Goal: Task Accomplishment & Management: Manage account settings

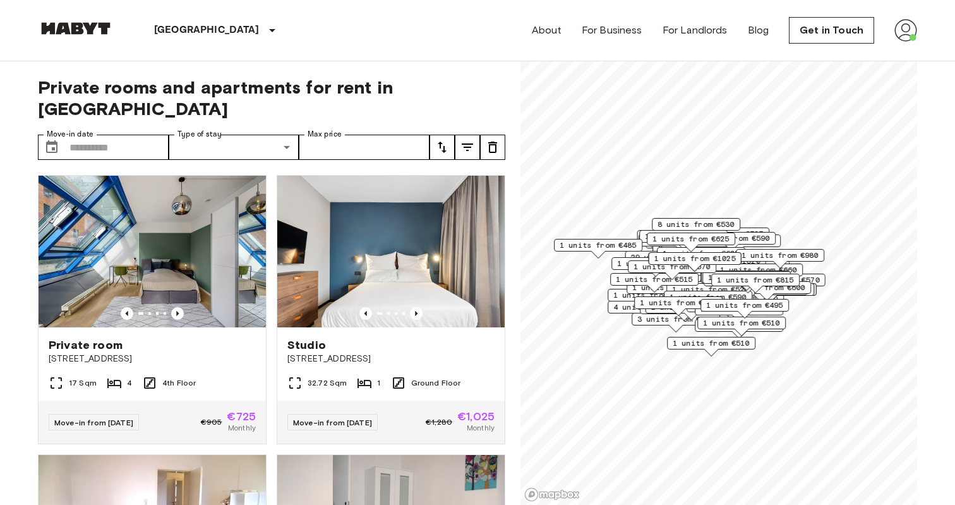
click at [909, 32] on img at bounding box center [906, 30] width 23 height 23
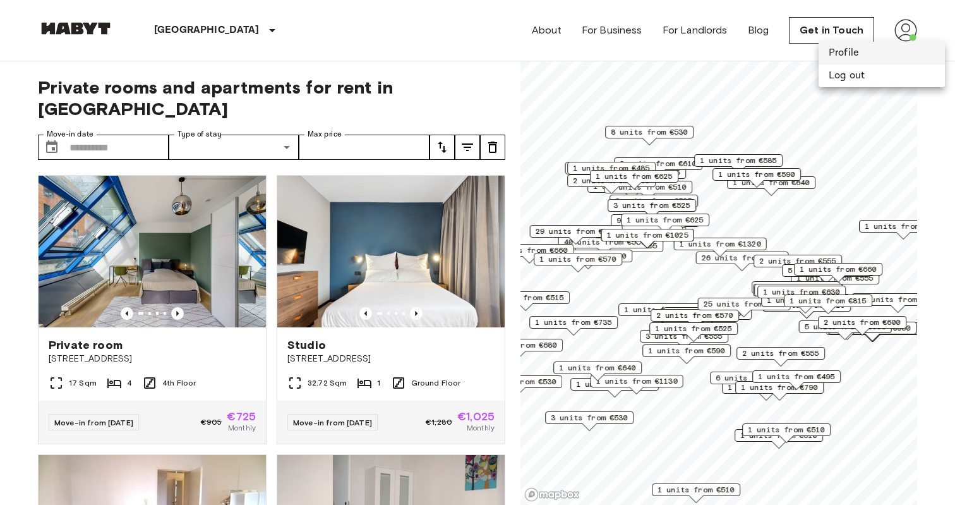
click at [881, 58] on li "Profile" at bounding box center [882, 53] width 126 height 23
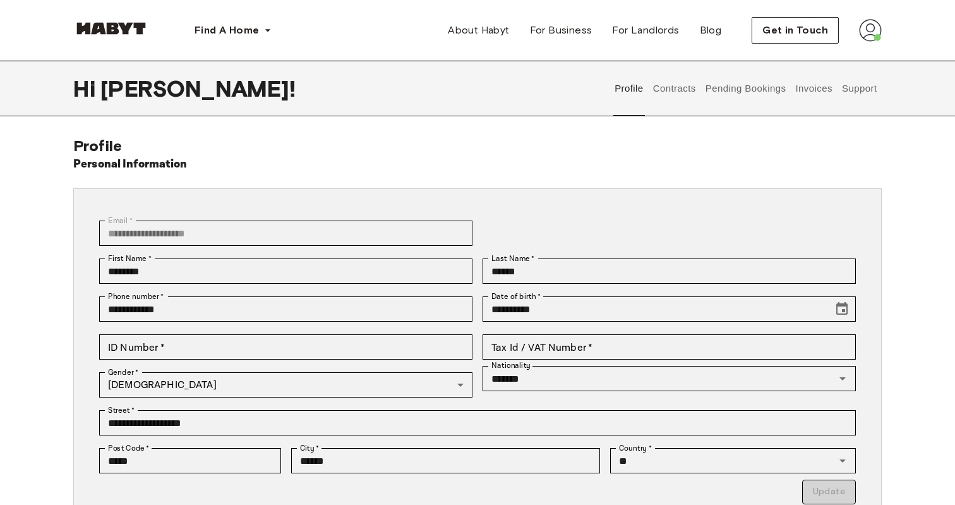
click at [676, 87] on button "Contracts" at bounding box center [674, 89] width 46 height 56
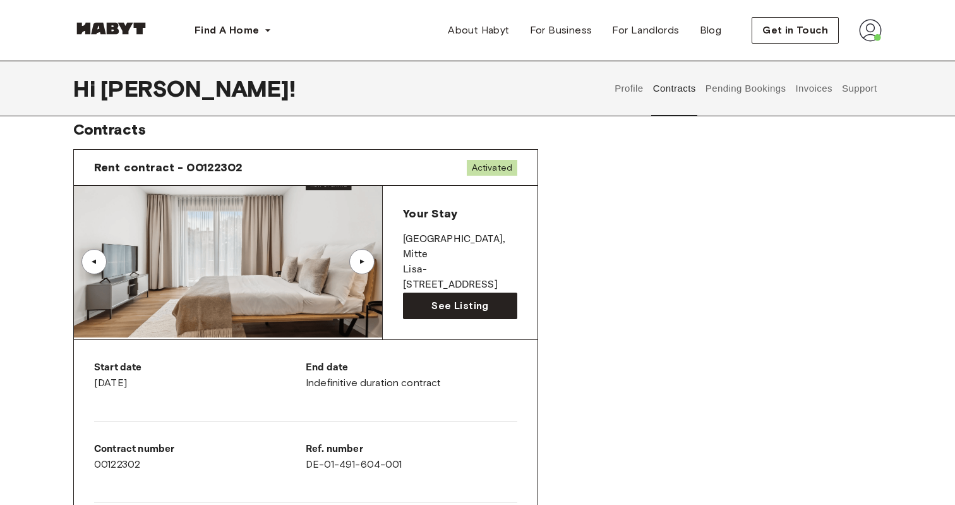
scroll to position [28, 0]
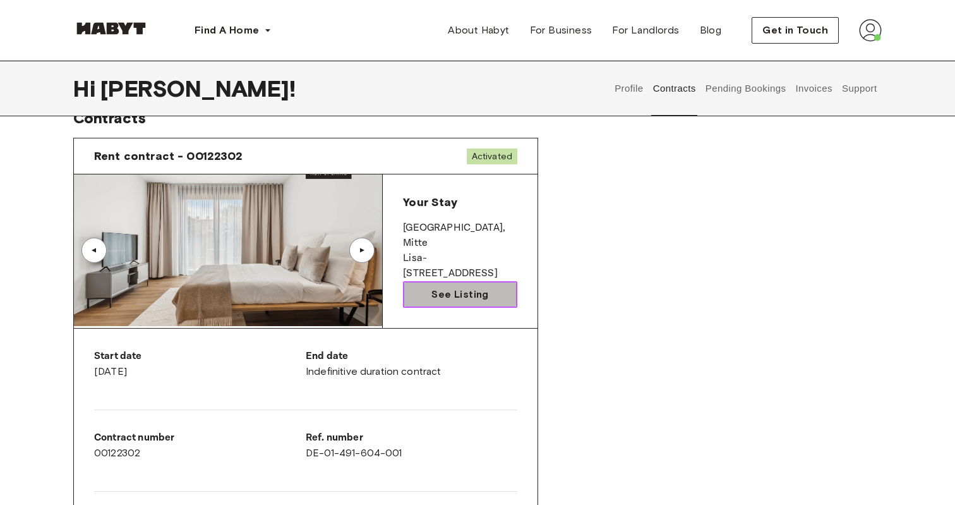
click at [422, 286] on link "See Listing" at bounding box center [460, 294] width 114 height 27
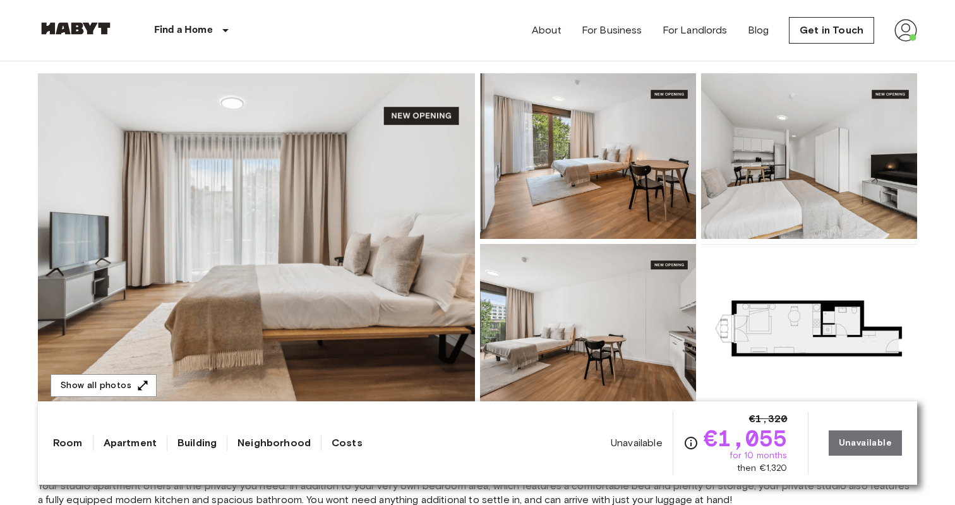
scroll to position [97, 0]
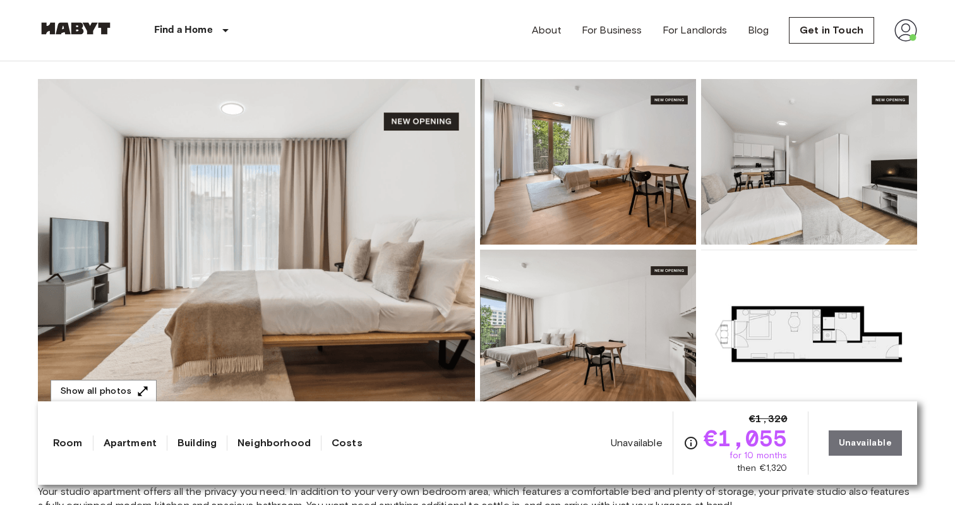
click at [421, 293] on img at bounding box center [256, 247] width 437 height 336
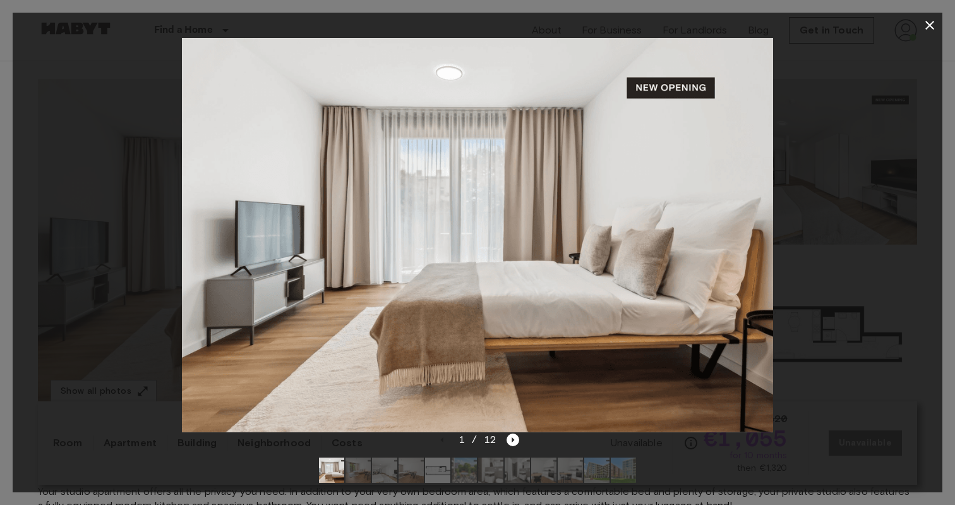
click at [140, 325] on div at bounding box center [478, 235] width 930 height 394
click at [939, 25] on button "button" at bounding box center [930, 25] width 25 height 25
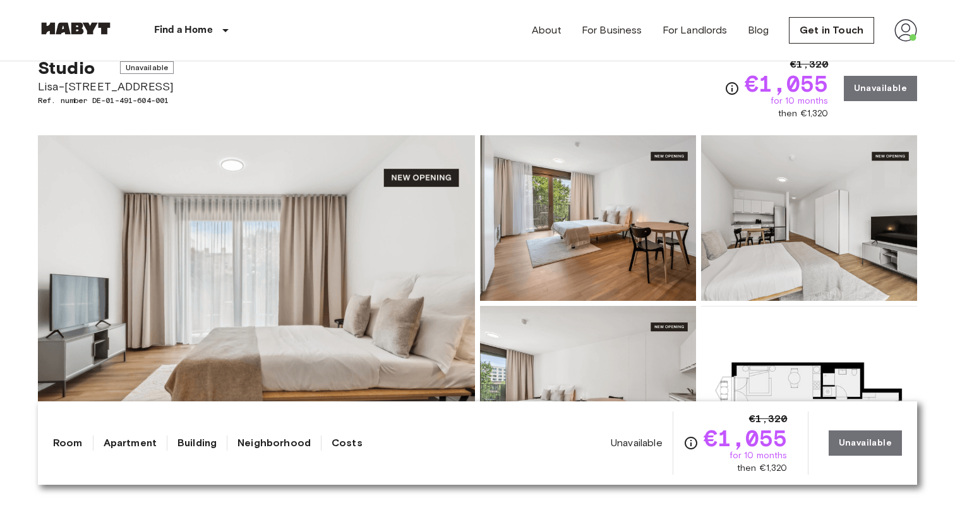
scroll to position [154, 0]
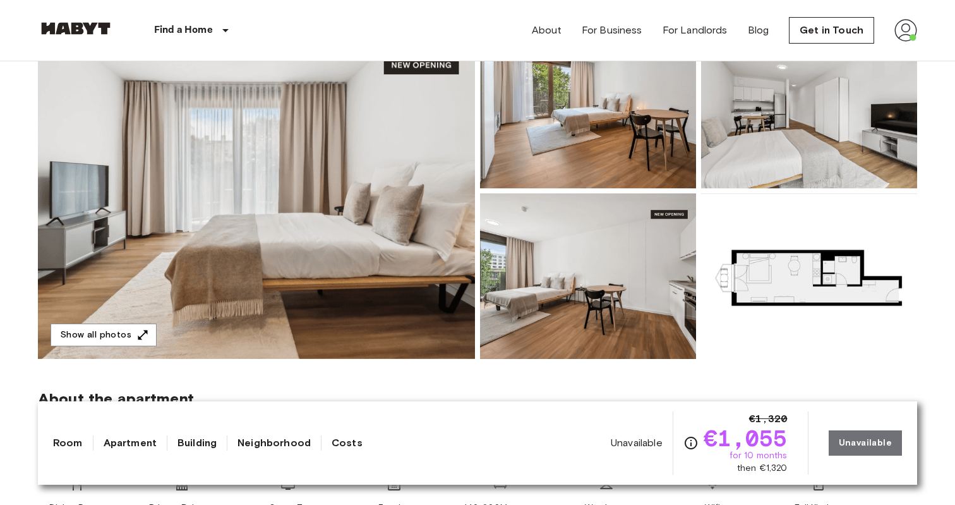
click at [287, 263] on img at bounding box center [256, 191] width 437 height 336
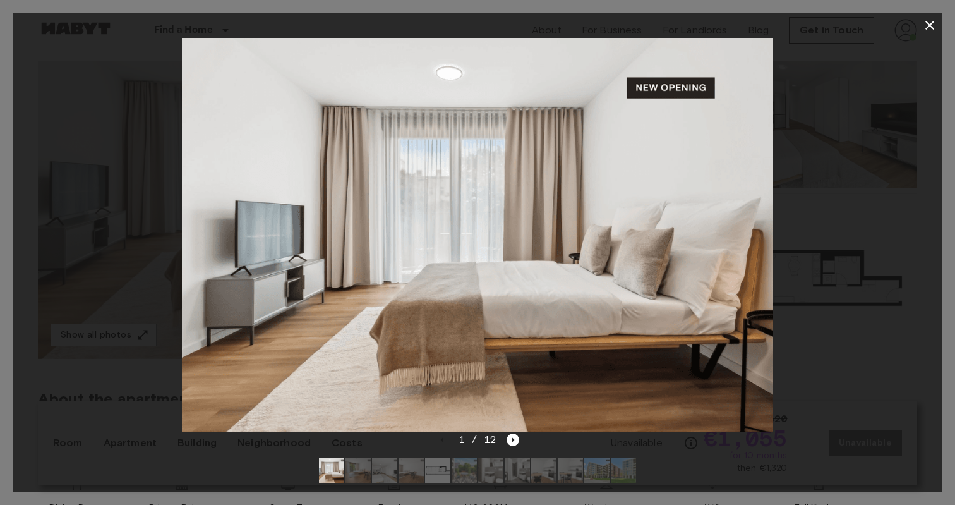
click at [926, 124] on div at bounding box center [478, 235] width 930 height 394
click at [917, 36] on div at bounding box center [478, 25] width 930 height 25
click at [944, 30] on div at bounding box center [477, 252] width 955 height 505
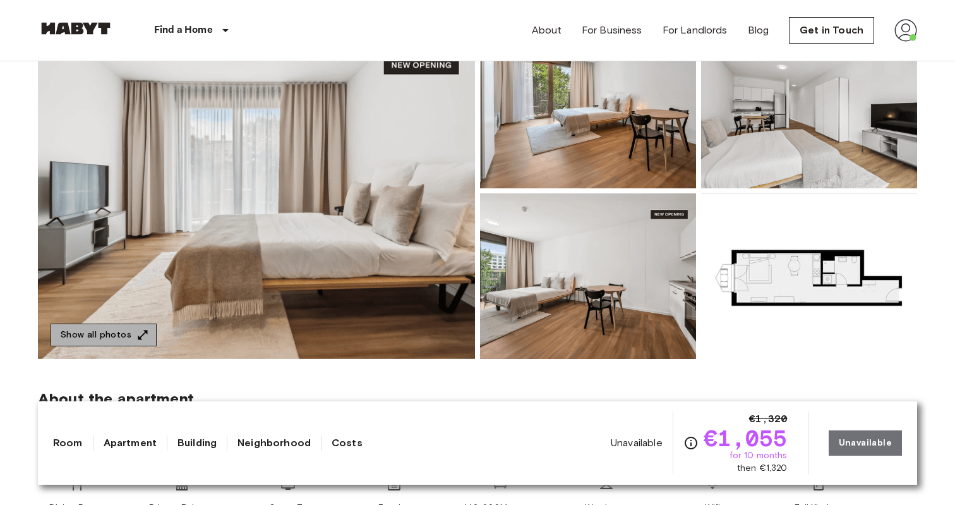
click at [129, 326] on button "Show all photos" at bounding box center [104, 335] width 106 height 23
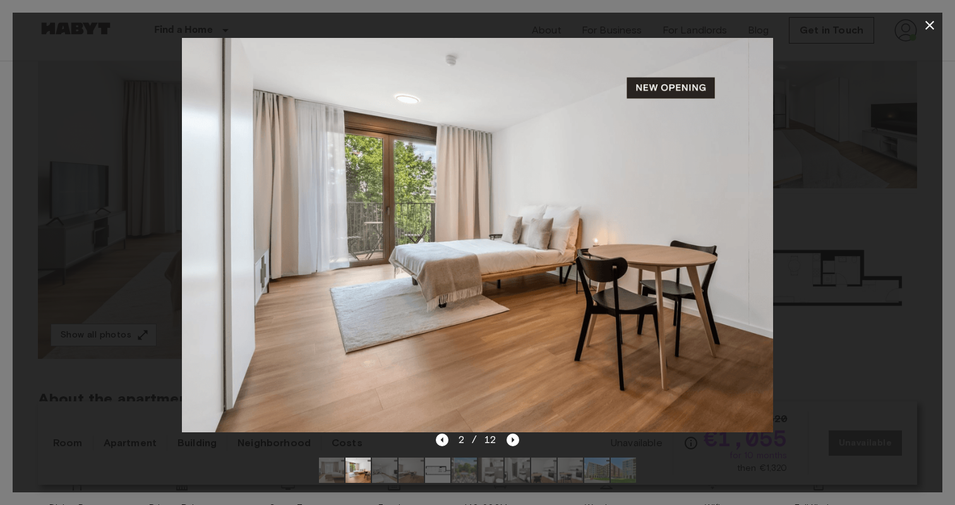
click at [483, 283] on img at bounding box center [477, 235] width 591 height 394
